Goal: Task Accomplishment & Management: Complete application form

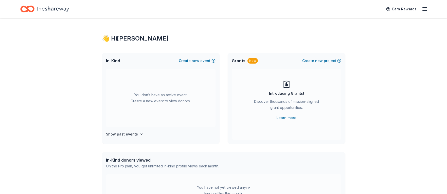
click at [423, 7] on icon "button" at bounding box center [424, 9] width 6 height 6
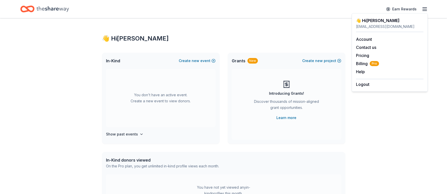
click at [423, 7] on icon "button" at bounding box center [424, 9] width 6 height 6
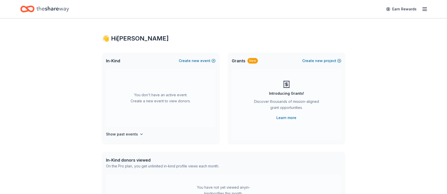
click at [240, 60] on span "Grants" at bounding box center [239, 61] width 14 height 6
click at [247, 59] on div "New" at bounding box center [252, 61] width 10 height 6
click at [248, 60] on div "New" at bounding box center [252, 61] width 10 height 6
click at [250, 61] on div "New" at bounding box center [252, 61] width 10 height 6
click at [235, 62] on span "Grants" at bounding box center [239, 61] width 14 height 6
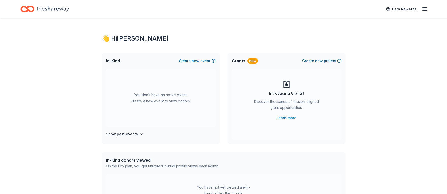
click at [321, 61] on span "new" at bounding box center [319, 61] width 8 height 6
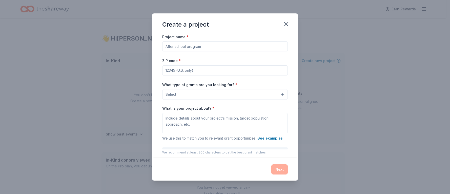
click at [194, 47] on input "Project name *" at bounding box center [225, 46] width 126 height 10
type input "Casino Night"
click at [177, 69] on input "ZIP code *" at bounding box center [225, 70] width 126 height 10
type input "51503"
click at [200, 94] on button "Select" at bounding box center [225, 94] width 126 height 11
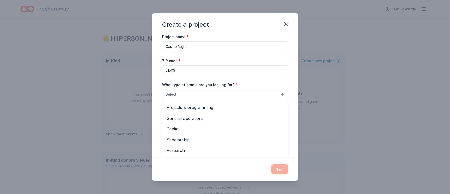
click at [200, 94] on button "Select" at bounding box center [225, 94] width 126 height 11
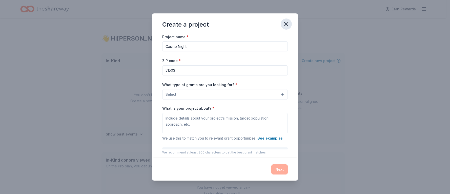
click at [285, 25] on icon "button" at bounding box center [286, 24] width 7 height 7
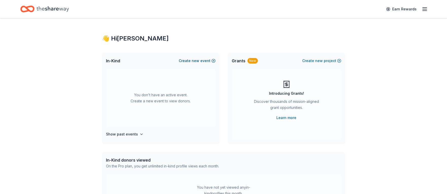
click at [203, 63] on button "Create new event" at bounding box center [197, 61] width 37 height 6
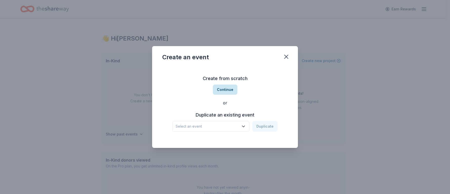
click at [222, 91] on button "Continue" at bounding box center [225, 90] width 25 height 10
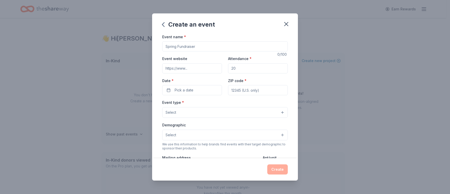
click at [189, 68] on input "Event website" at bounding box center [192, 68] width 60 height 10
click at [186, 48] on input "Event name *" at bounding box center [225, 46] width 126 height 10
type input "Casino Night"
click at [250, 70] on input "Attendance *" at bounding box center [258, 68] width 60 height 10
type input "2"
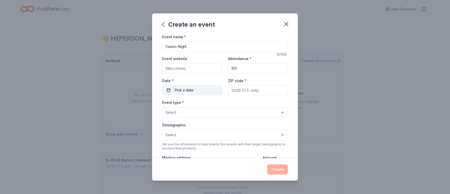
type input "150"
click at [193, 90] on button "Pick a date" at bounding box center [192, 90] width 60 height 10
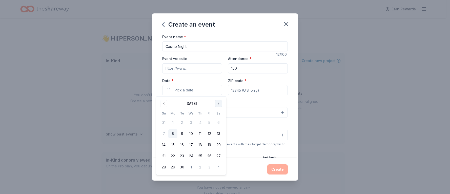
click at [218, 103] on button "Go to next month" at bounding box center [218, 103] width 7 height 7
click at [218, 124] on button "4" at bounding box center [218, 122] width 9 height 9
click at [237, 89] on input "ZIP code *" at bounding box center [258, 90] width 60 height 10
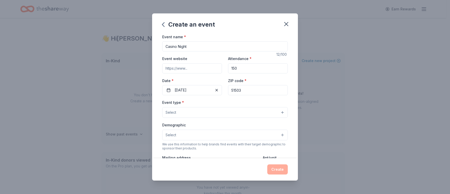
type input "51503"
click at [179, 114] on button "Select" at bounding box center [225, 112] width 126 height 11
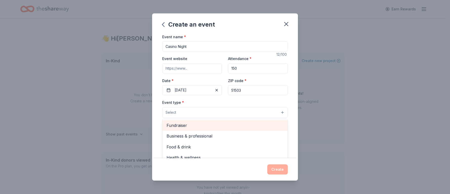
click at [178, 124] on span "Fundraiser" at bounding box center [225, 125] width 117 height 7
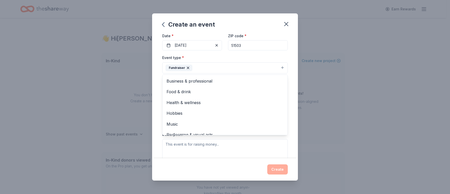
scroll to position [51, 0]
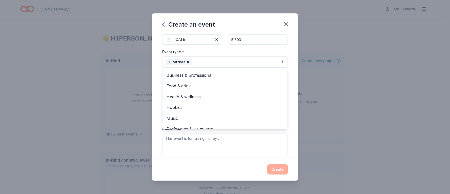
click at [273, 140] on div "Event type * Fundraiser Business & professional Food & drink Health & wellness …" at bounding box center [225, 102] width 126 height 107
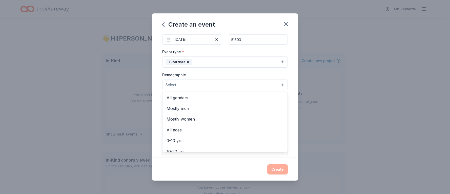
click at [211, 84] on button "Select" at bounding box center [225, 85] width 126 height 11
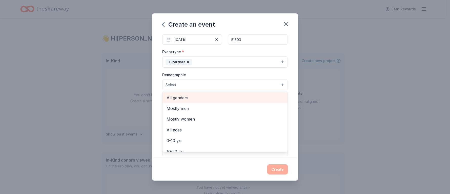
click at [187, 97] on span "All genders" at bounding box center [225, 97] width 117 height 7
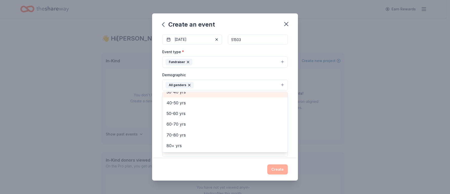
scroll to position [45, 0]
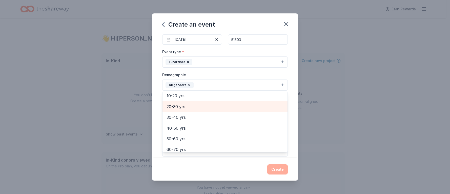
click at [179, 106] on span "20-30 yrs" at bounding box center [225, 106] width 117 height 7
click at [179, 108] on span "30-40 yrs" at bounding box center [225, 106] width 117 height 7
click at [180, 108] on span "40-50 yrs" at bounding box center [225, 106] width 117 height 7
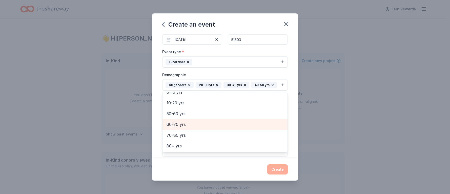
scroll to position [76, 0]
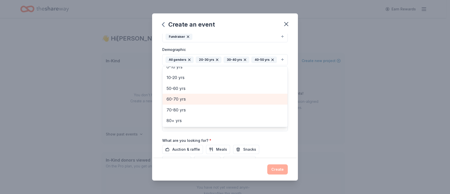
click at [180, 102] on span "60-70 yrs" at bounding box center [225, 99] width 117 height 7
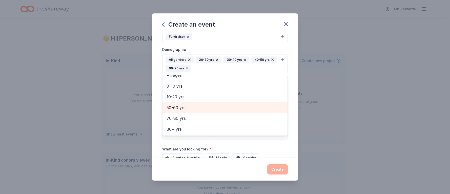
scroll to position [28, 0]
click at [212, 140] on div "Event name * Casino Night 12 /100 Event website Attendance * 150 Date * 10/04/2…" at bounding box center [225, 80] width 126 height 244
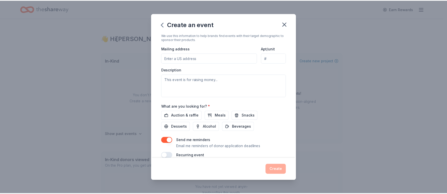
scroll to position [127, 0]
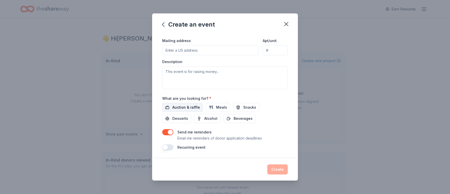
click at [195, 106] on span "Auction & raffle" at bounding box center [187, 107] width 28 height 6
click at [277, 169] on button "Create" at bounding box center [277, 169] width 21 height 10
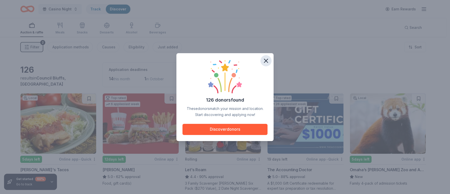
click at [267, 61] on icon "button" at bounding box center [266, 60] width 7 height 7
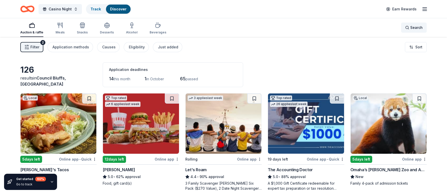
click at [417, 27] on span "Search" at bounding box center [416, 28] width 12 height 6
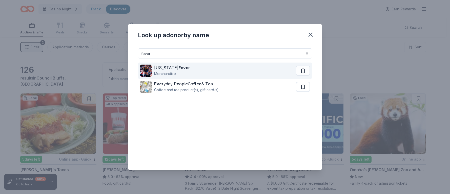
type input "fever"
click at [167, 67] on div "Indiana Fever" at bounding box center [172, 68] width 36 height 6
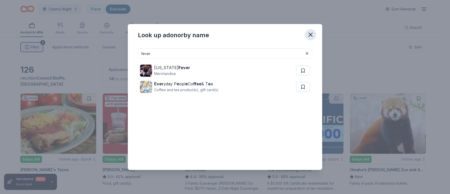
click at [310, 33] on icon "button" at bounding box center [310, 34] width 7 height 7
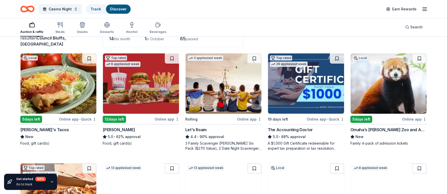
scroll to position [51, 0]
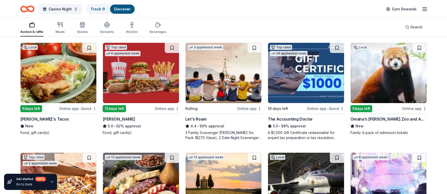
click at [28, 7] on icon "Home" at bounding box center [30, 8] width 8 height 5
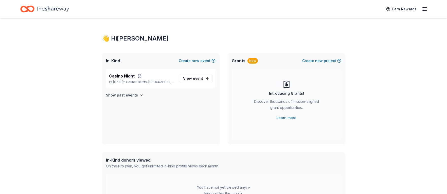
click at [286, 118] on link "Learn more" at bounding box center [286, 118] width 20 height 6
click at [317, 61] on span "new" at bounding box center [319, 61] width 8 height 6
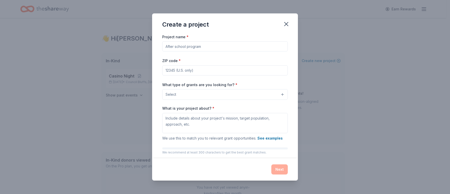
click at [181, 48] on input "Project name *" at bounding box center [225, 46] width 126 height 10
type input "Kitchen Renovation"
click at [183, 69] on input "ZIP code *" at bounding box center [225, 70] width 126 height 10
type input "51503"
click at [183, 97] on button "Select" at bounding box center [225, 94] width 126 height 11
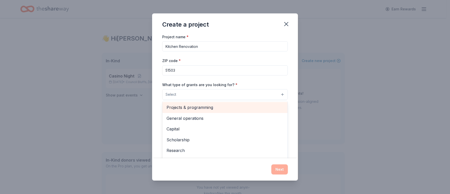
click at [188, 107] on span "Projects & programming" at bounding box center [225, 107] width 117 height 7
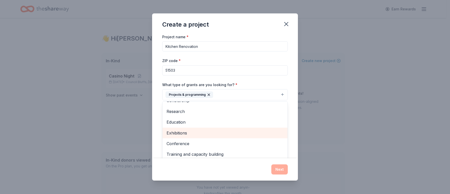
scroll to position [24, 0]
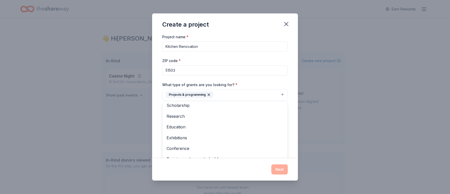
click at [265, 67] on div "Project name * Kitchen Renovation ZIP code * 51503 What type of grants are you …" at bounding box center [225, 104] width 126 height 140
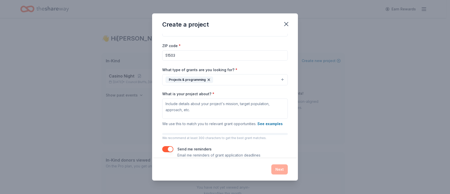
scroll to position [23, 0]
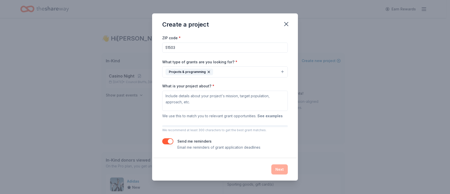
click at [275, 116] on button "See examples" at bounding box center [270, 116] width 25 height 6
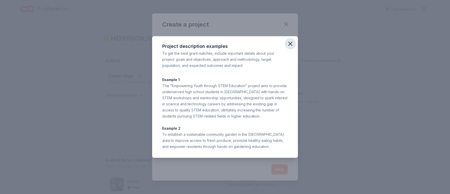
click at [291, 45] on icon "button" at bounding box center [290, 43] width 7 height 7
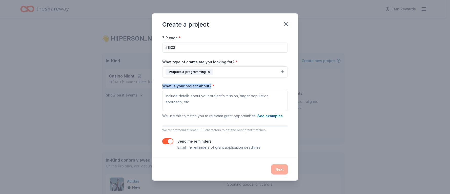
drag, startPoint x: 162, startPoint y: 86, endPoint x: 209, endPoint y: 85, distance: 47.1
click at [209, 85] on div "Project name * Kitchen Renovation ZIP code * 51503 What type of grants are you …" at bounding box center [225, 96] width 146 height 125
copy label "What is your project about?"
drag, startPoint x: 163, startPoint y: 95, endPoint x: 203, endPoint y: 100, distance: 40.1
click at [203, 100] on textarea "What is your project about? *" at bounding box center [225, 101] width 126 height 20
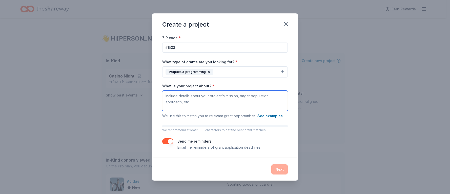
drag, startPoint x: 193, startPoint y: 104, endPoint x: 167, endPoint y: 97, distance: 26.2
click at [167, 97] on textarea "What is your project about? *" at bounding box center [225, 101] width 126 height 20
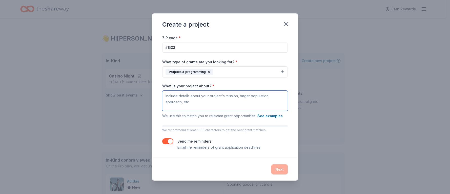
click at [172, 98] on textarea "What is your project about? *" at bounding box center [225, 101] width 126 height 20
paste textarea "Our project focuses on remodeling and modernizing Saint Albert Catholic’s main …"
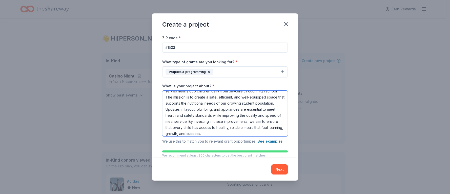
scroll to position [20, 0]
type textarea "Our project focuses on remodeling and modernizing Saint Albert Catholic’s main …"
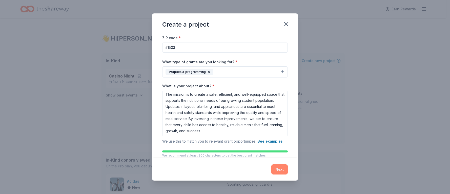
click at [283, 165] on button "Next" at bounding box center [280, 169] width 16 height 10
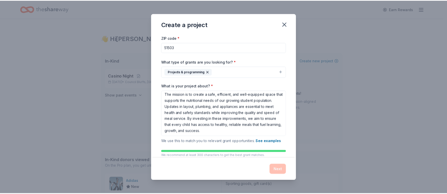
scroll to position [0, 0]
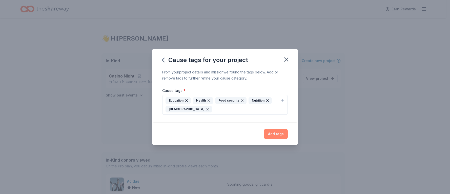
click at [276, 135] on button "Add tags" at bounding box center [276, 134] width 24 height 10
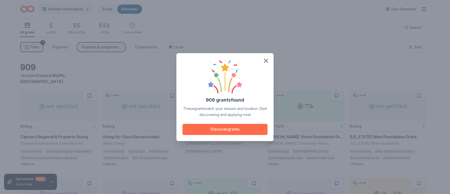
click at [244, 128] on button "Discover grants" at bounding box center [225, 129] width 85 height 11
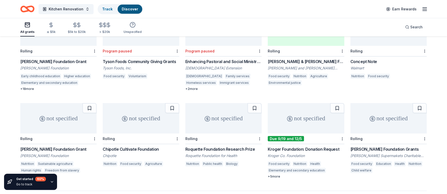
scroll to position [272, 0]
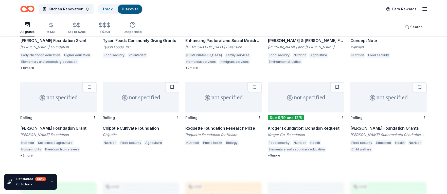
click at [277, 154] on div "+ 5 more" at bounding box center [305, 156] width 76 height 4
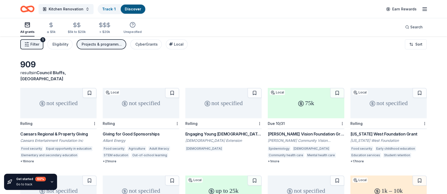
scroll to position [0, 0]
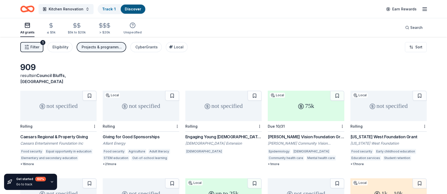
click at [389, 112] on div "not specified" at bounding box center [388, 106] width 76 height 30
click at [226, 103] on div "not specified" at bounding box center [223, 106] width 76 height 30
click at [65, 110] on div "not specified" at bounding box center [58, 106] width 76 height 30
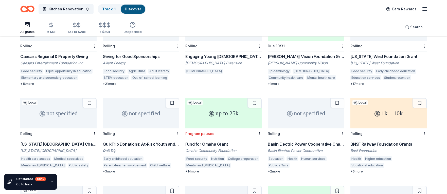
scroll to position [101, 0]
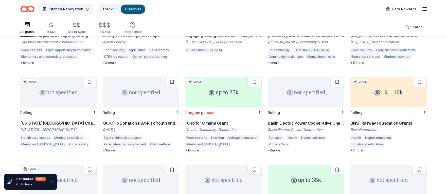
click at [295, 100] on div "not specified" at bounding box center [305, 92] width 76 height 30
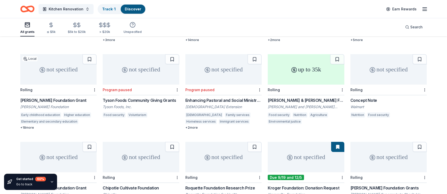
scroll to position [203, 0]
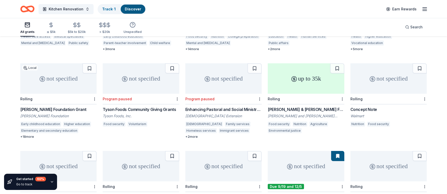
click at [40, 84] on div "not specified" at bounding box center [58, 78] width 76 height 30
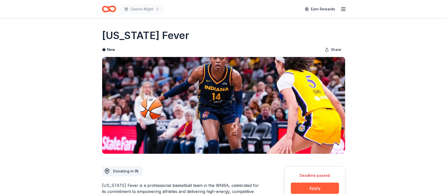
click at [108, 9] on icon "Home" at bounding box center [109, 9] width 14 height 12
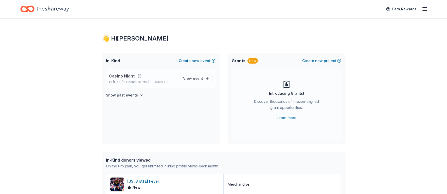
click at [120, 74] on span "Casino Night" at bounding box center [122, 76] width 26 height 6
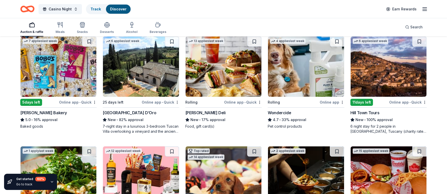
scroll to position [279, 0]
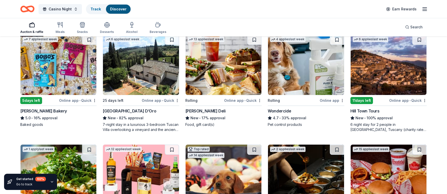
click at [137, 72] on img at bounding box center [141, 65] width 76 height 60
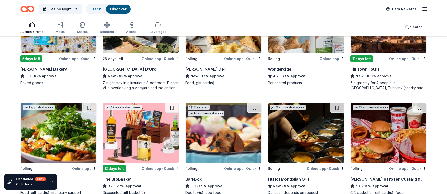
scroll to position [355, 0]
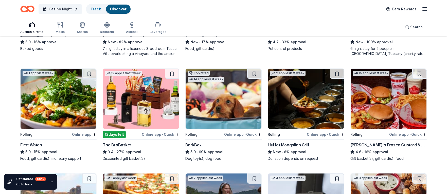
click at [144, 109] on img at bounding box center [141, 99] width 76 height 60
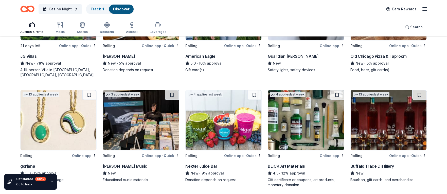
scroll to position [557, 0]
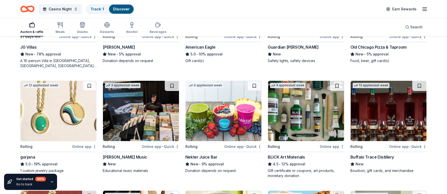
click at [408, 133] on img at bounding box center [388, 111] width 76 height 60
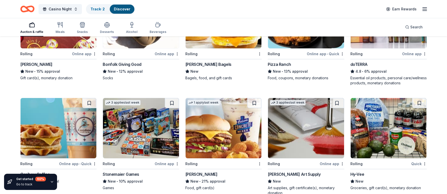
scroll to position [785, 0]
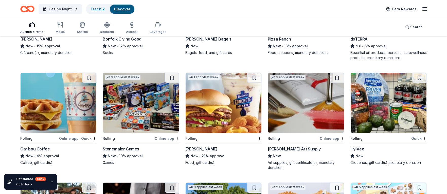
click at [393, 95] on img at bounding box center [388, 103] width 76 height 60
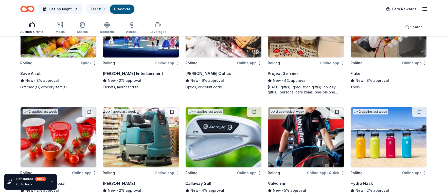
scroll to position [1292, 0]
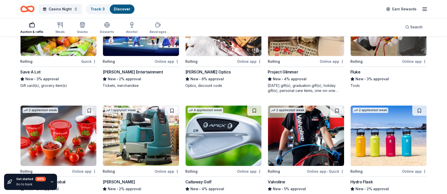
click at [154, 49] on img at bounding box center [141, 26] width 76 height 60
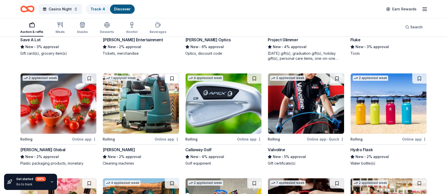
scroll to position [1343, 0]
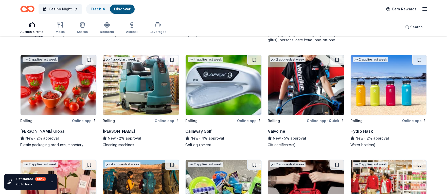
click at [219, 87] on img at bounding box center [223, 85] width 76 height 60
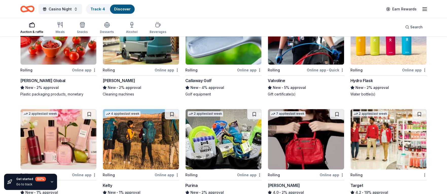
scroll to position [1419, 0]
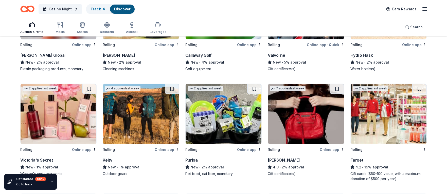
click at [140, 113] on img at bounding box center [141, 114] width 76 height 60
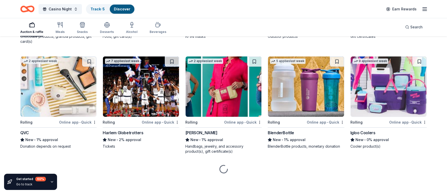
scroll to position [1886, 0]
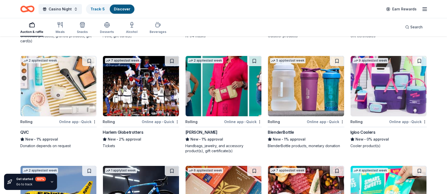
click at [383, 79] on img at bounding box center [388, 86] width 76 height 60
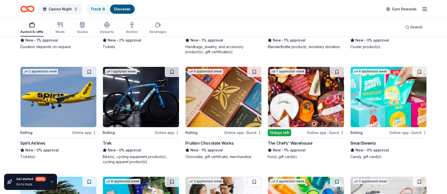
scroll to position [1987, 0]
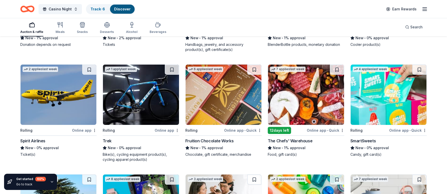
click at [164, 111] on img at bounding box center [141, 95] width 76 height 60
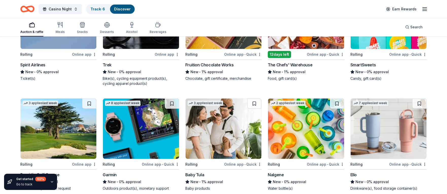
scroll to position [2089, 0]
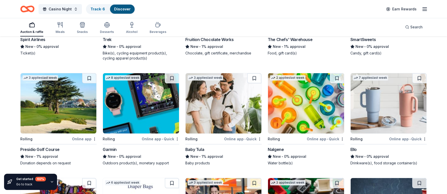
click at [66, 116] on img at bounding box center [59, 103] width 76 height 60
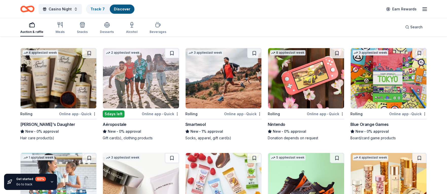
scroll to position [2437, 0]
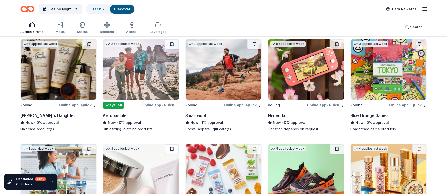
click at [287, 88] on img at bounding box center [306, 69] width 76 height 60
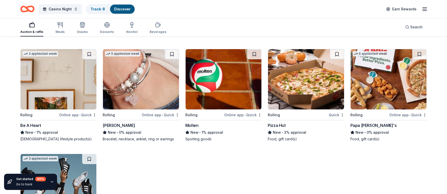
scroll to position [2705, 0]
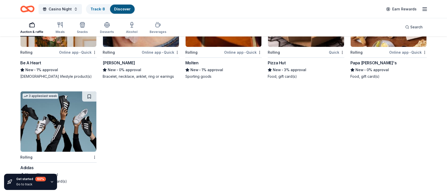
click at [72, 117] on img at bounding box center [59, 121] width 76 height 60
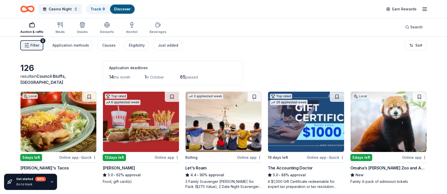
scroll to position [0, 0]
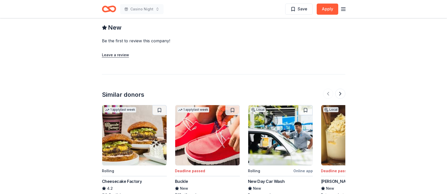
scroll to position [532, 0]
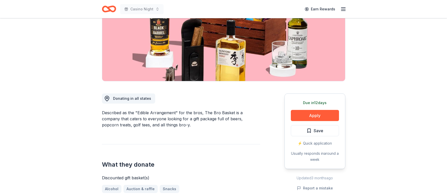
scroll to position [76, 0]
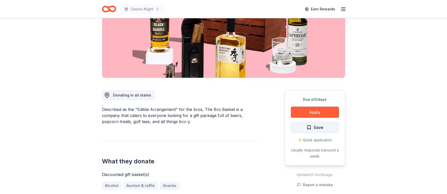
click at [309, 128] on span "Save" at bounding box center [314, 127] width 17 height 7
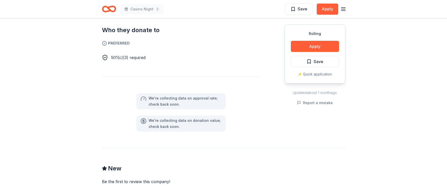
scroll to position [216, 0]
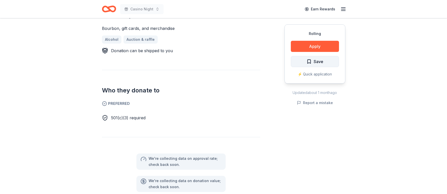
click at [307, 61] on span "Save" at bounding box center [314, 61] width 17 height 7
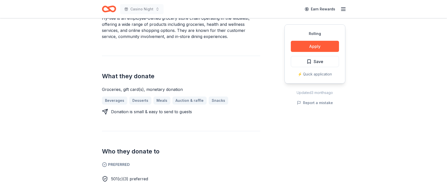
scroll to position [203, 0]
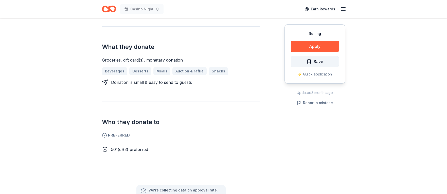
click at [311, 62] on span "Save" at bounding box center [314, 61] width 17 height 7
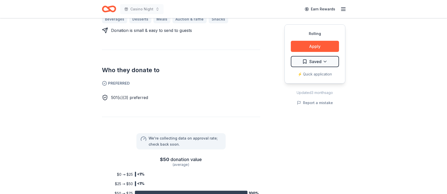
scroll to position [253, 0]
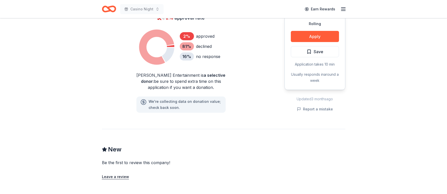
scroll to position [380, 0]
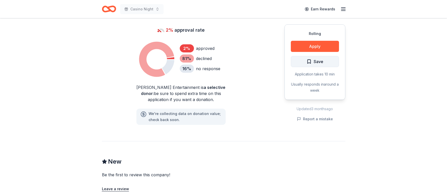
click at [309, 58] on span "Save" at bounding box center [314, 61] width 17 height 7
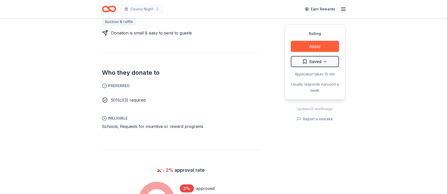
scroll to position [228, 0]
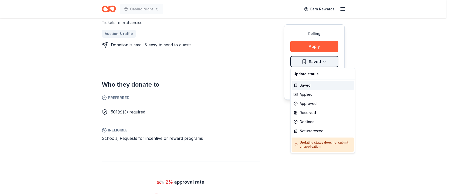
click at [311, 85] on div "Saved" at bounding box center [323, 85] width 62 height 9
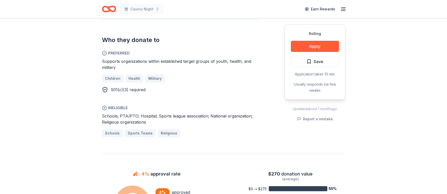
scroll to position [253, 0]
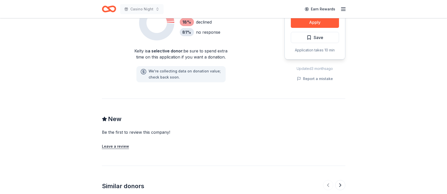
scroll to position [380, 0]
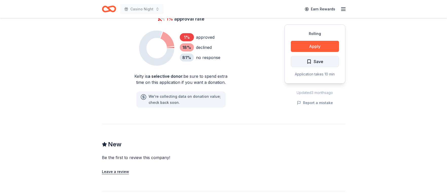
click at [308, 61] on span "Save" at bounding box center [314, 61] width 17 height 7
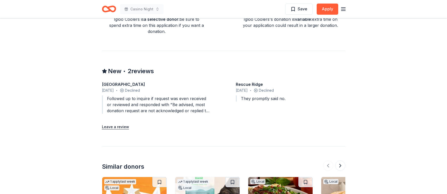
scroll to position [405, 0]
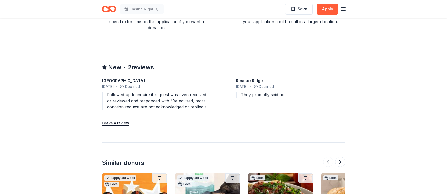
click at [180, 107] on div "Followed up to inquire if request was even received or reviewed and responded w…" at bounding box center [156, 101] width 109 height 18
click at [195, 102] on div "Followed up to inquire if request was even received or reviewed and responded w…" at bounding box center [156, 101] width 109 height 18
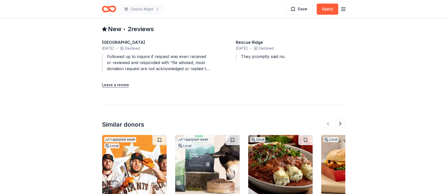
scroll to position [456, 0]
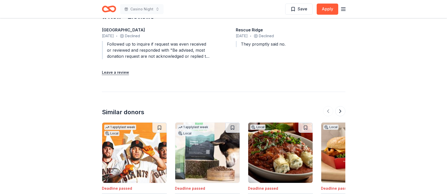
click at [209, 56] on div "Followed up to inquire if request was even received or reviewed and responded w…" at bounding box center [156, 50] width 109 height 18
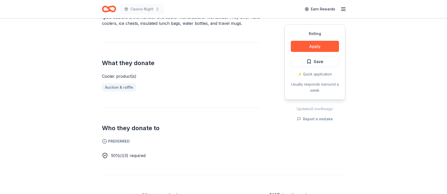
scroll to position [166, 0]
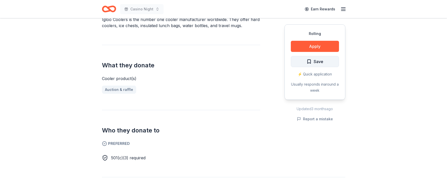
click at [311, 63] on span "Save" at bounding box center [314, 61] width 17 height 7
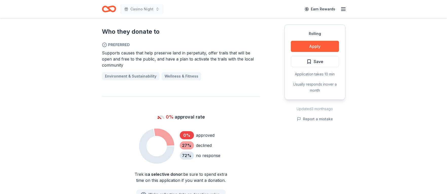
scroll to position [279, 0]
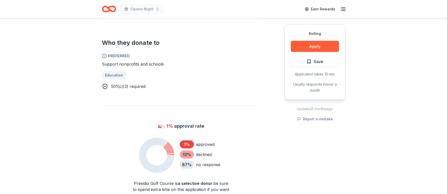
scroll to position [228, 0]
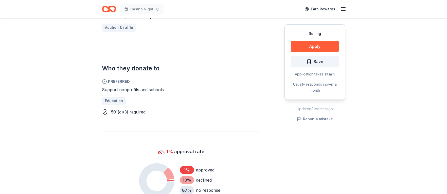
click at [309, 63] on span "Save" at bounding box center [314, 61] width 17 height 7
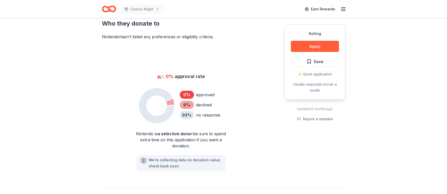
scroll to position [253, 0]
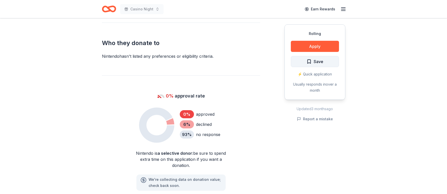
click at [310, 62] on span "Save" at bounding box center [314, 61] width 17 height 7
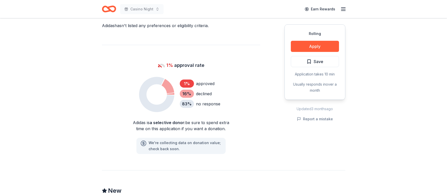
scroll to position [279, 0]
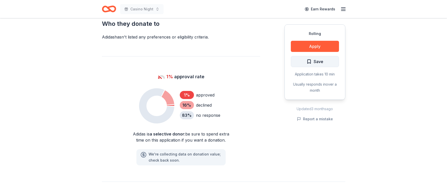
click at [308, 61] on span "Save" at bounding box center [314, 61] width 17 height 7
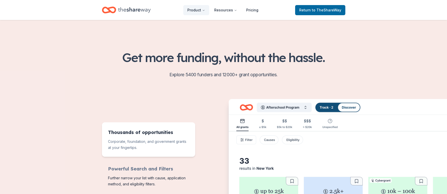
scroll to position [120, 0]
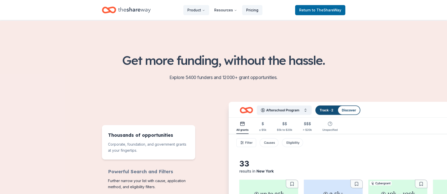
click at [255, 9] on link "Pricing" at bounding box center [252, 10] width 20 height 10
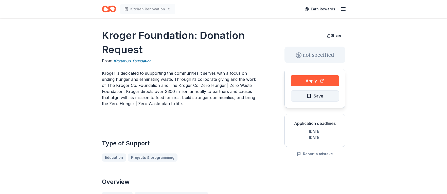
click at [307, 97] on span "Save" at bounding box center [314, 96] width 17 height 7
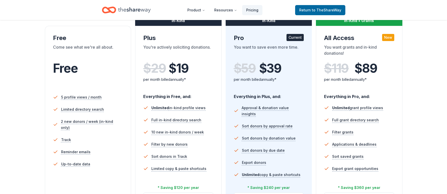
scroll to position [51, 0]
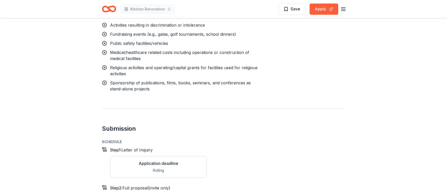
scroll to position [583, 0]
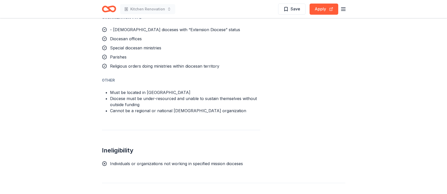
scroll to position [329, 0]
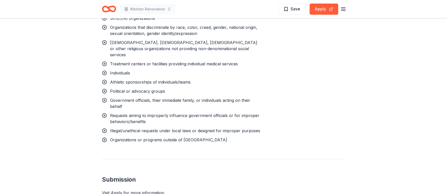
scroll to position [608, 0]
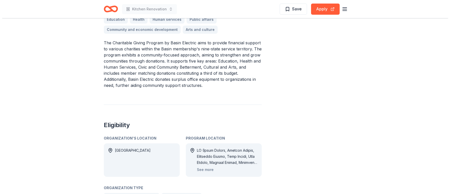
scroll to position [177, 0]
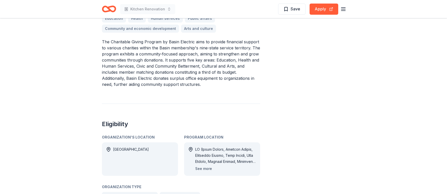
click at [209, 167] on button "See more" at bounding box center [203, 169] width 17 height 6
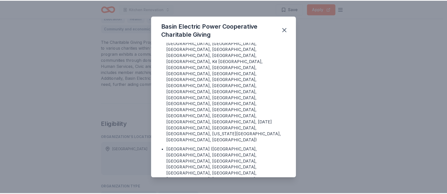
scroll to position [76, 0]
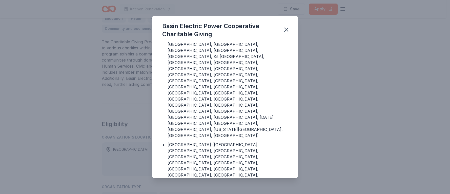
click at [308, 131] on div "Basin Electric Power Cooperative Charitable Giving Program Location • [GEOGRAPH…" at bounding box center [225, 97] width 450 height 194
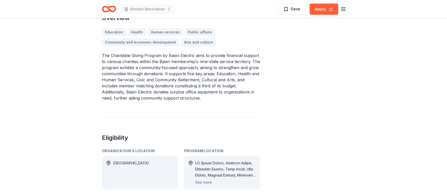
scroll to position [152, 0]
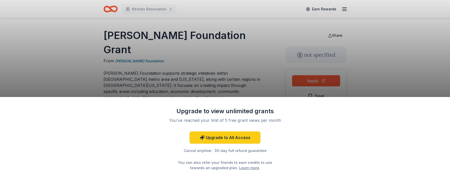
click at [187, 95] on div "Upgrade to view unlimited grants You've reached your limit of 5 free grant view…" at bounding box center [225, 97] width 450 height 194
